Goal: Task Accomplishment & Management: Manage account settings

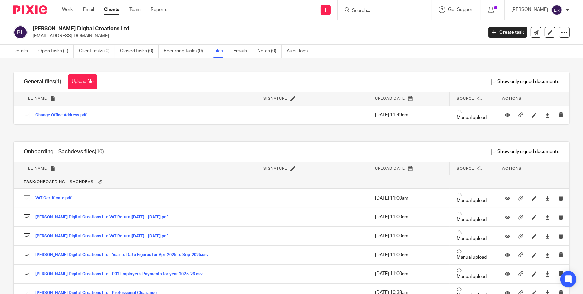
click at [372, 10] on input "Search" at bounding box center [381, 11] width 60 height 6
type input "metals"
click button "submit" at bounding box center [0, 0] width 0 height 0
click at [398, 29] on link at bounding box center [406, 28] width 113 height 15
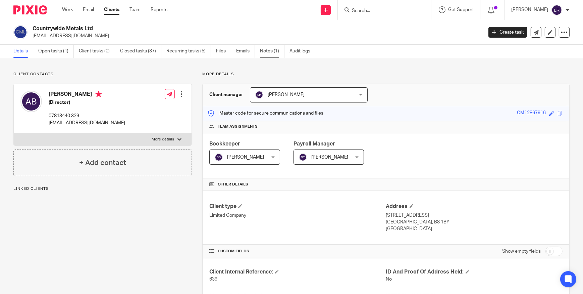
click at [268, 54] on link "Notes (1)" at bounding box center [272, 51] width 24 height 13
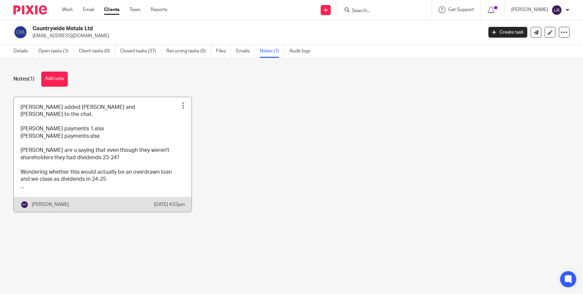
click at [108, 168] on link at bounding box center [103, 154] width 178 height 115
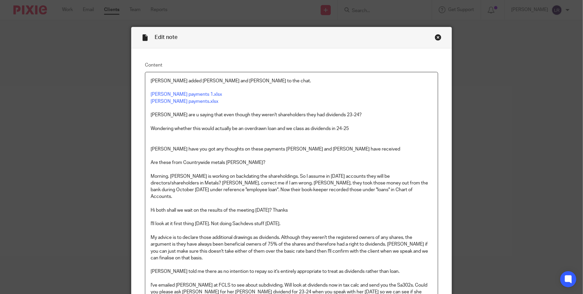
click at [437, 36] on div "Close this dialog window" at bounding box center [438, 37] width 7 height 7
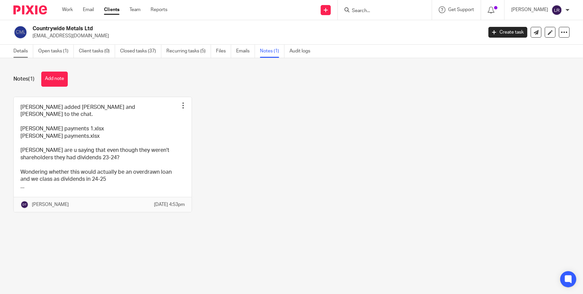
click at [14, 50] on link "Details" at bounding box center [23, 51] width 20 height 13
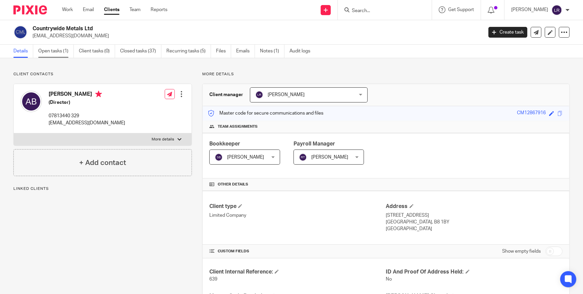
click at [52, 51] on link "Open tasks (1)" at bounding box center [56, 51] width 36 height 13
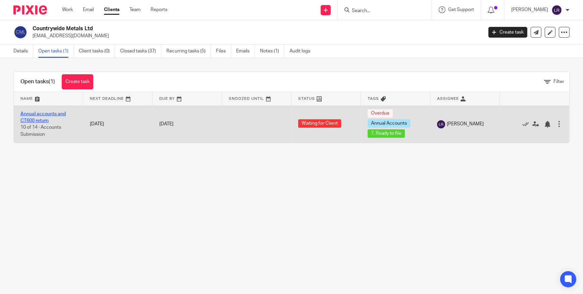
click at [37, 113] on link "Annual accounts and CT600 return" at bounding box center [42, 116] width 45 height 11
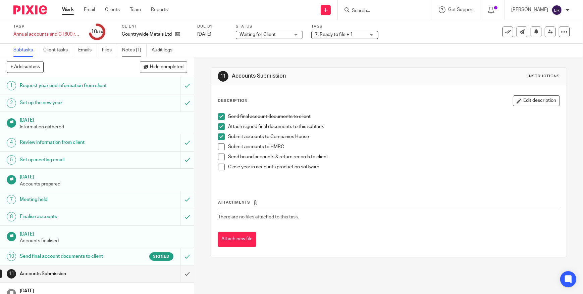
click at [126, 50] on link "Notes (1)" at bounding box center [134, 50] width 24 height 13
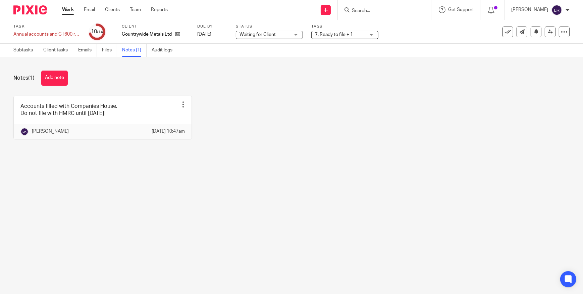
click at [33, 13] on img at bounding box center [30, 9] width 34 height 9
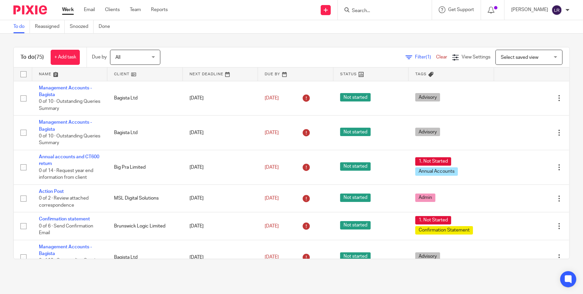
click at [128, 56] on span "All" at bounding box center [133, 57] width 36 height 14
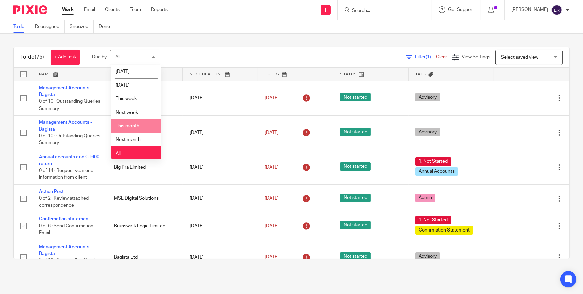
click at [31, 10] on img at bounding box center [30, 9] width 34 height 9
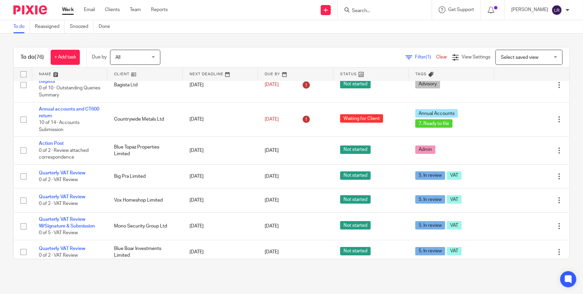
scroll to position [183, 0]
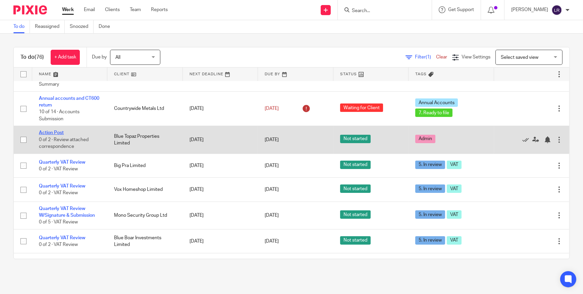
click at [57, 131] on link "Action Post" at bounding box center [51, 132] width 25 height 5
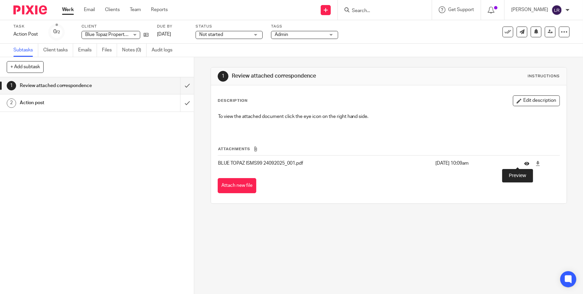
click at [524, 163] on icon at bounding box center [526, 163] width 5 height 5
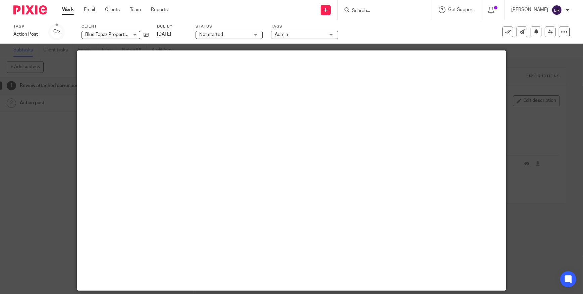
click at [495, 31] on div "See template in use Advanced task editor Copy task Make recurring Delete" at bounding box center [523, 32] width 93 height 11
click at [505, 31] on icon at bounding box center [508, 32] width 7 height 7
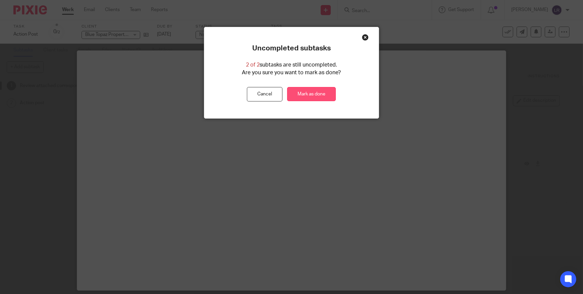
click at [323, 96] on link "Mark as done" at bounding box center [311, 94] width 49 height 14
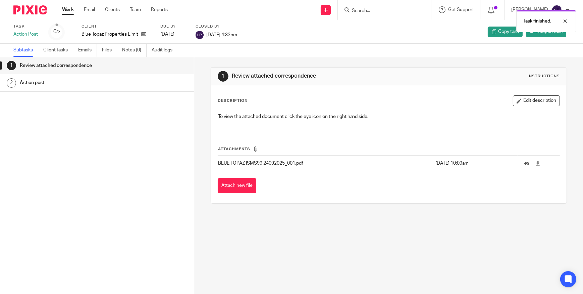
click at [32, 12] on img at bounding box center [30, 9] width 34 height 9
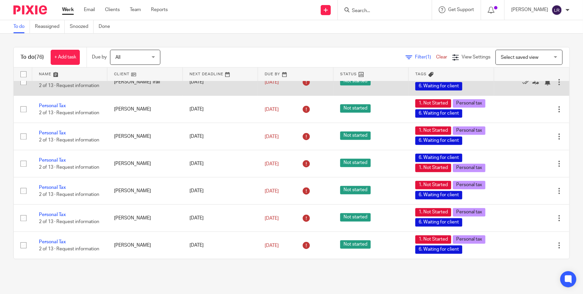
scroll to position [1929, 0]
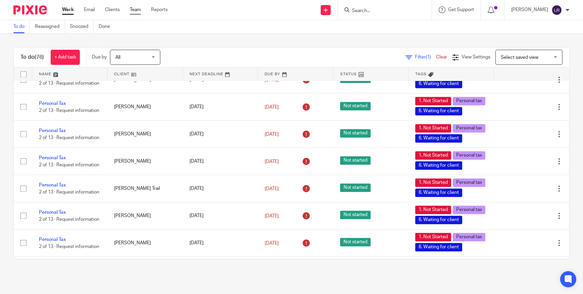
click at [139, 10] on link "Team" at bounding box center [135, 9] width 11 height 7
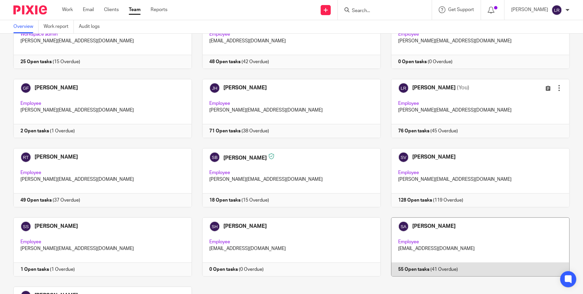
scroll to position [122, 0]
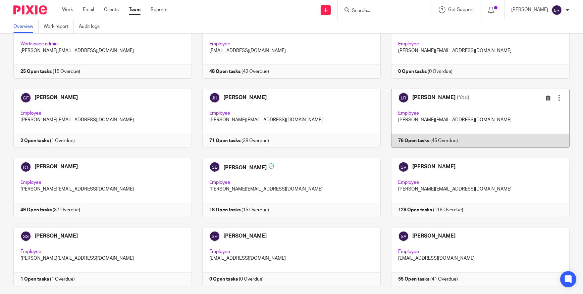
click at [439, 110] on link at bounding box center [475, 118] width 189 height 59
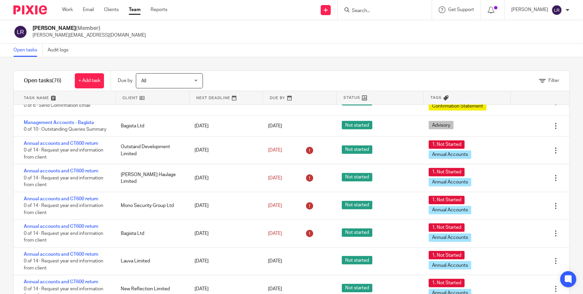
scroll to position [664, 0]
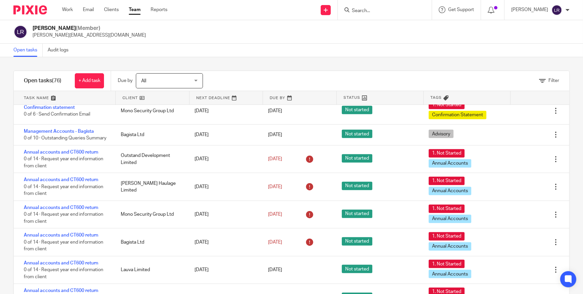
click at [382, 12] on input "Search" at bounding box center [381, 11] width 60 height 6
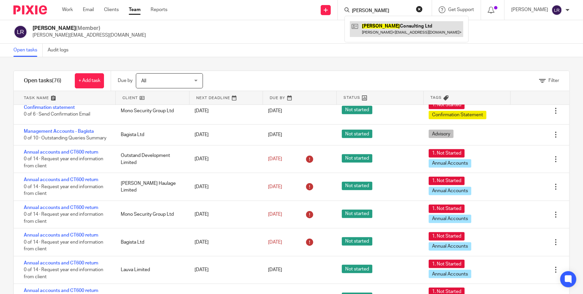
type input "[PERSON_NAME]"
click at [388, 30] on link at bounding box center [406, 28] width 113 height 15
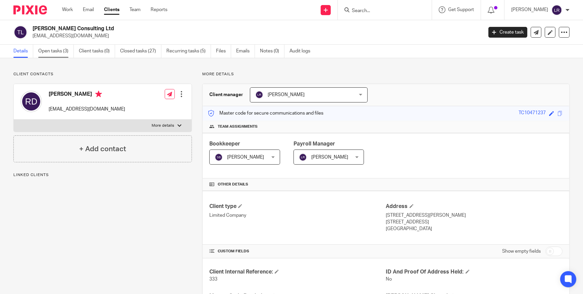
click at [60, 50] on link "Open tasks (3)" at bounding box center [56, 51] width 36 height 13
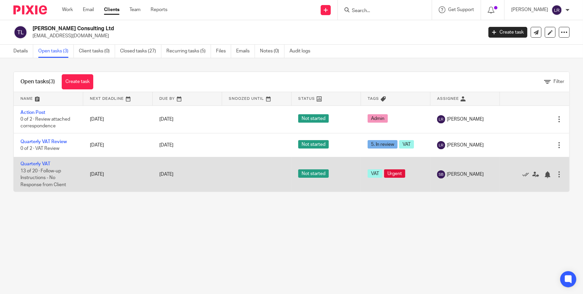
click at [38, 160] on td "Quarterly VAT 13 of 20 · Follow-up Instructions - No Response from Client" at bounding box center [48, 174] width 69 height 35
click at [38, 162] on link "Quarterly VAT" at bounding box center [35, 163] width 30 height 5
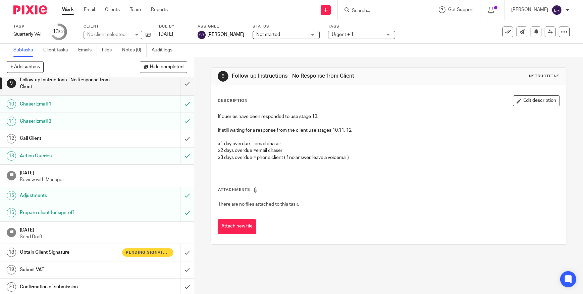
scroll to position [160, 0]
click at [94, 250] on h1 "Obtain Client Signature" at bounding box center [71, 251] width 103 height 10
click at [94, 249] on h1 "Obtain Client Signature" at bounding box center [71, 251] width 103 height 10
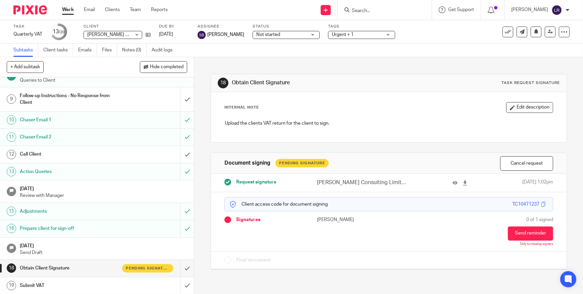
scroll to position [160, 0]
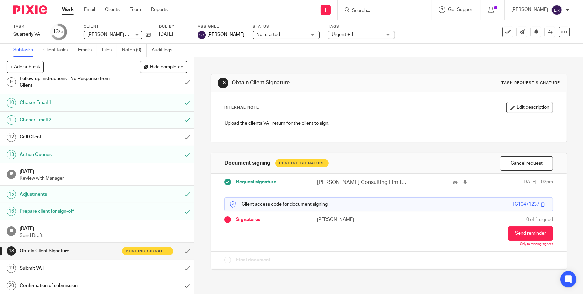
click at [378, 12] on input "Search" at bounding box center [381, 11] width 60 height 6
type input "dht"
click at [382, 29] on link at bounding box center [406, 28] width 113 height 15
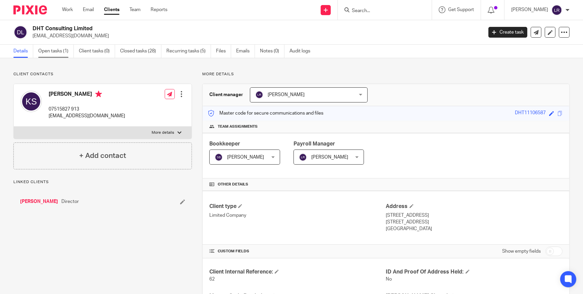
click at [54, 55] on link "Open tasks (1)" at bounding box center [56, 51] width 36 height 13
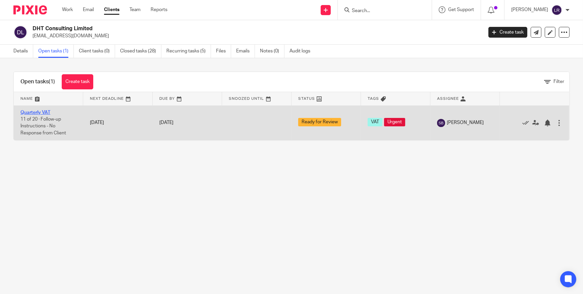
click at [37, 113] on link "Quarterly VAT" at bounding box center [35, 112] width 30 height 5
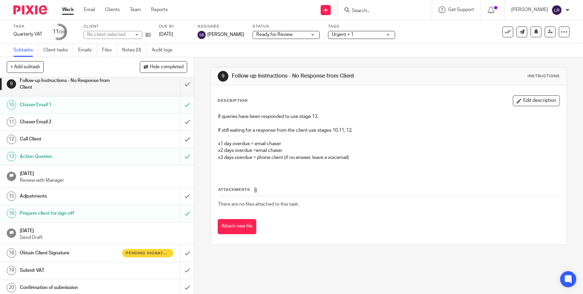
scroll to position [160, 0]
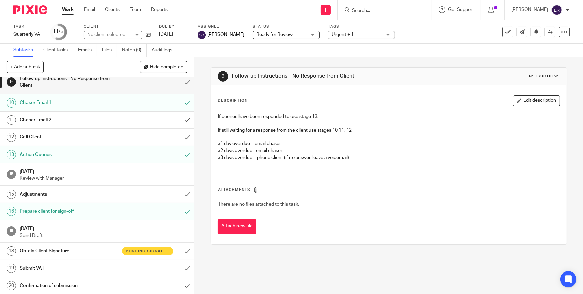
click at [101, 250] on h1 "Obtain Client Signature" at bounding box center [71, 251] width 103 height 10
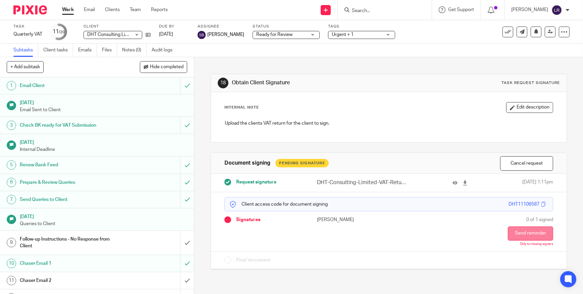
click at [518, 230] on button "Send reminder" at bounding box center [530, 233] width 45 height 14
click at [27, 8] on img at bounding box center [30, 9] width 34 height 9
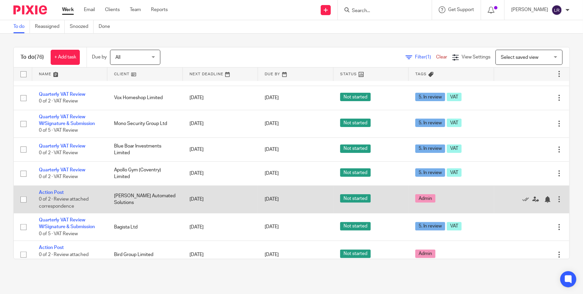
scroll to position [335, 0]
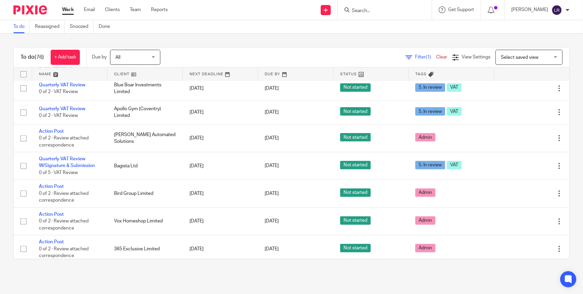
click at [389, 12] on input "Search" at bounding box center [381, 11] width 60 height 6
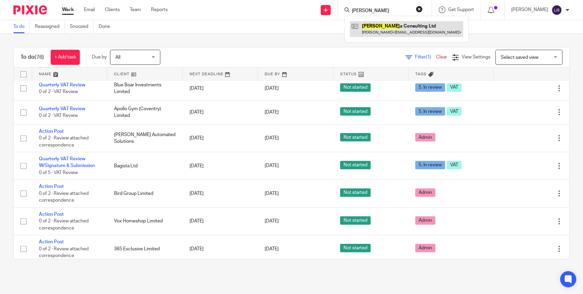
type input "torell"
click at [383, 31] on link at bounding box center [406, 28] width 113 height 15
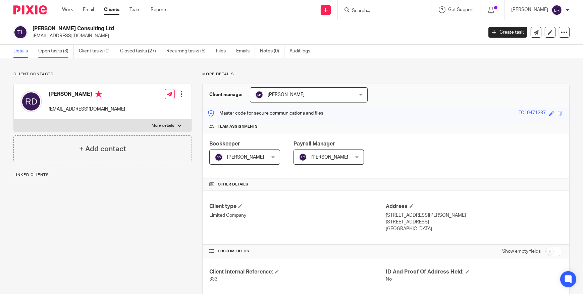
click at [62, 50] on link "Open tasks (3)" at bounding box center [56, 51] width 36 height 13
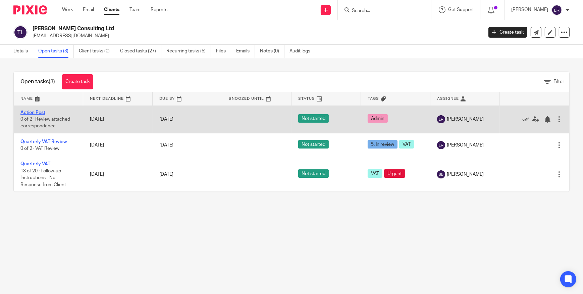
click at [39, 110] on link "Action Post" at bounding box center [32, 112] width 25 height 5
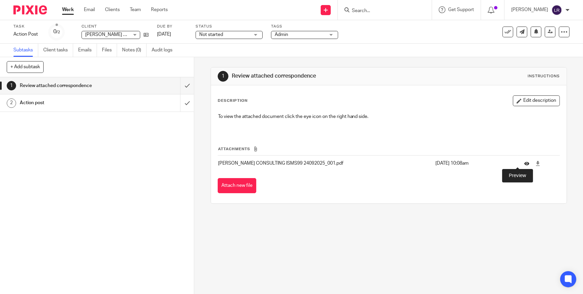
click at [524, 162] on icon at bounding box center [526, 163] width 5 height 5
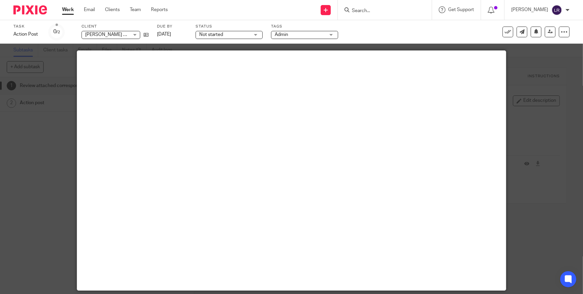
click at [518, 94] on div at bounding box center [291, 147] width 583 height 294
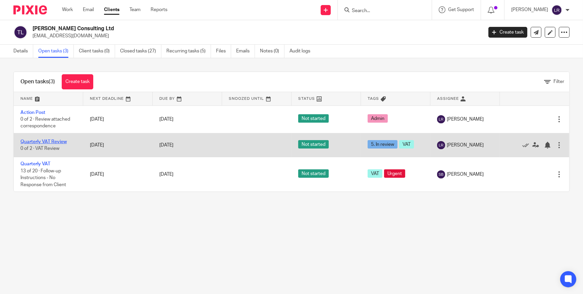
click at [42, 143] on link "Quarterly VAT Review" at bounding box center [43, 141] width 46 height 5
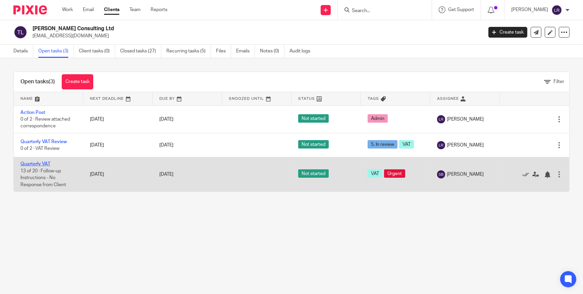
click at [50, 162] on link "Quarterly VAT" at bounding box center [35, 163] width 30 height 5
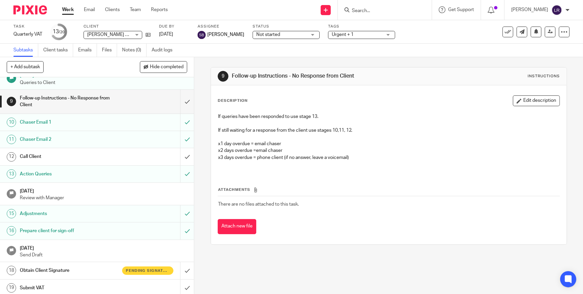
scroll to position [160, 0]
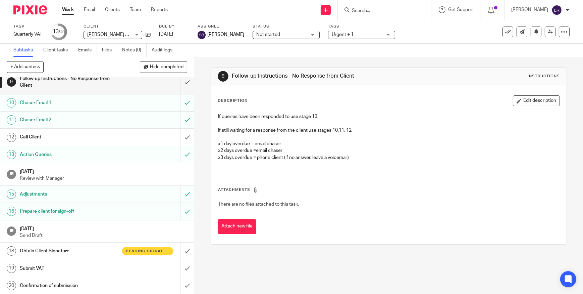
click at [141, 257] on link "18 Obtain Client Signature Pending signature" at bounding box center [90, 250] width 180 height 17
click at [139, 253] on div "Pending signature" at bounding box center [147, 251] width 51 height 8
